Goal: Task Accomplishment & Management: Manage account settings

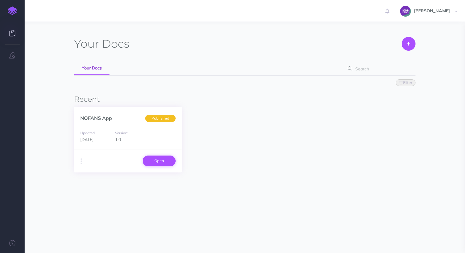
click at [160, 162] on link "Open" at bounding box center [159, 161] width 33 height 10
click at [10, 59] on button "button" at bounding box center [12, 55] width 25 height 18
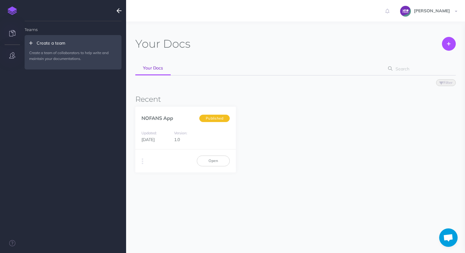
click at [18, 30] on link at bounding box center [12, 34] width 25 height 18
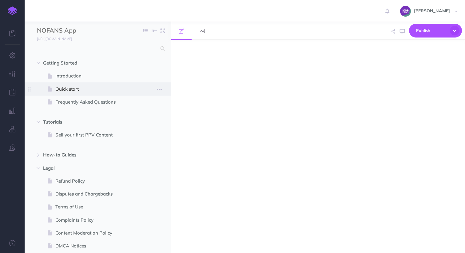
select select "null"
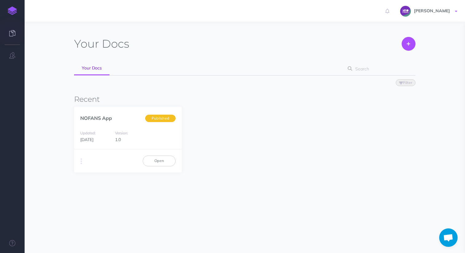
click at [426, 6] on link "[PERSON_NAME]" at bounding box center [429, 11] width 71 height 22
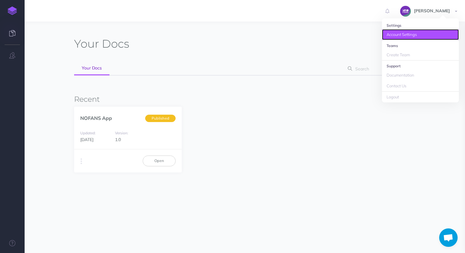
click at [394, 35] on link "Account Settings" at bounding box center [420, 34] width 77 height 11
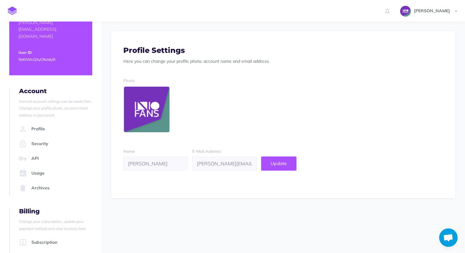
scroll to position [56, 0]
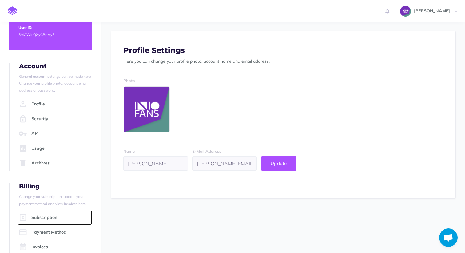
click at [34, 210] on link "Subscription" at bounding box center [54, 217] width 75 height 15
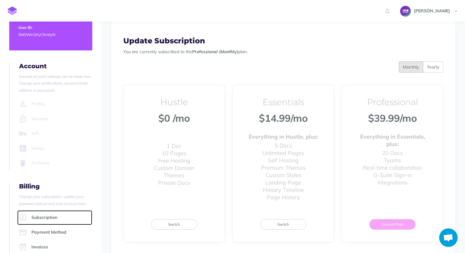
scroll to position [101, 0]
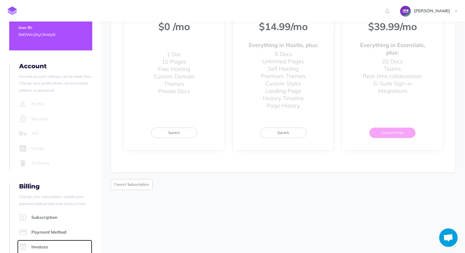
click at [34, 240] on link "Invoices" at bounding box center [54, 247] width 75 height 15
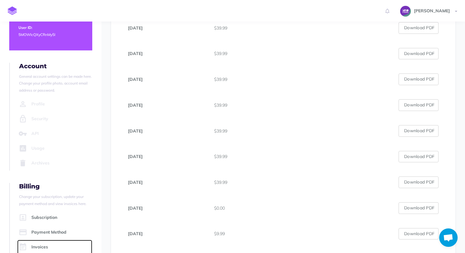
scroll to position [374, 0]
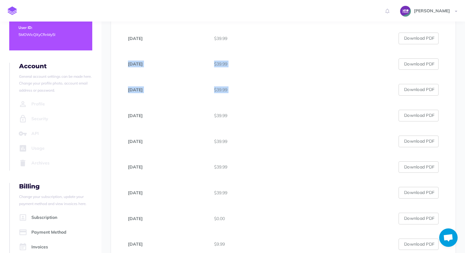
drag, startPoint x: 122, startPoint y: 63, endPoint x: 206, endPoint y: 109, distance: 95.9
click at [206, 109] on tbody "August 5th, 2025 $39.99 Download PDF July 2nd, 2025 $39.99 Download PDF June 2n…" at bounding box center [283, 89] width 326 height 489
copy table "August 5th, 2025 $39.99 Download PDF July 2nd, 2025 $39.99 Download PDF June 2n…"
